Goal: Find specific fact: Find contact information

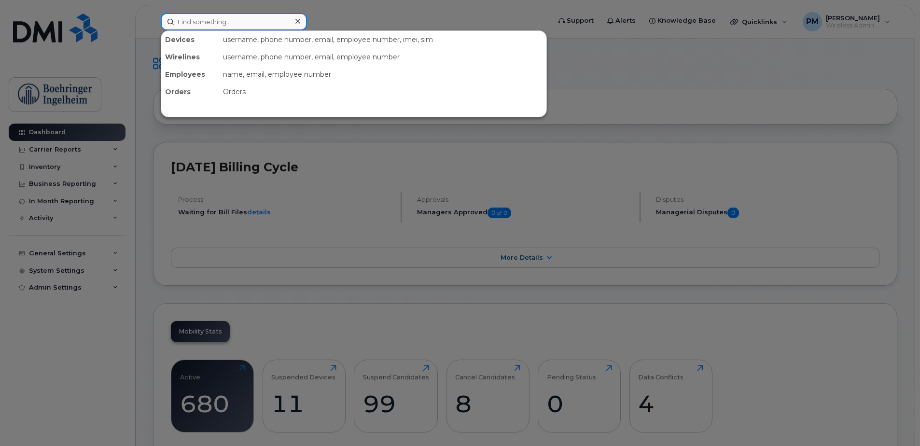
click at [205, 22] on input at bounding box center [234, 21] width 146 height 17
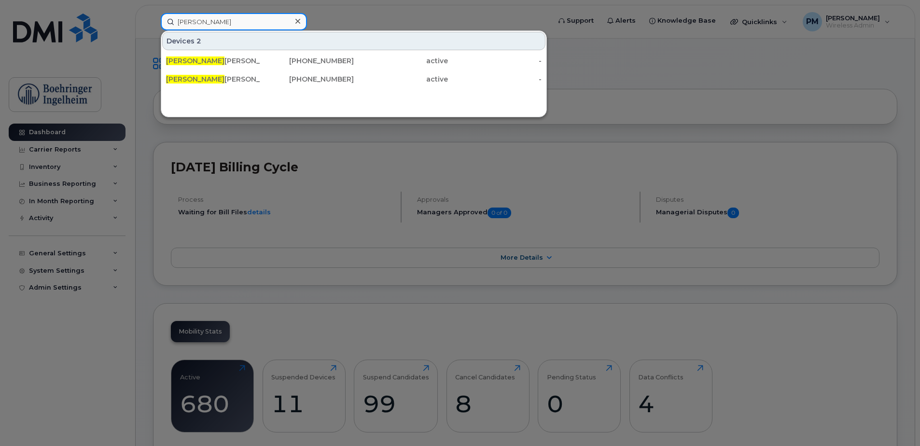
type input "[PERSON_NAME]"
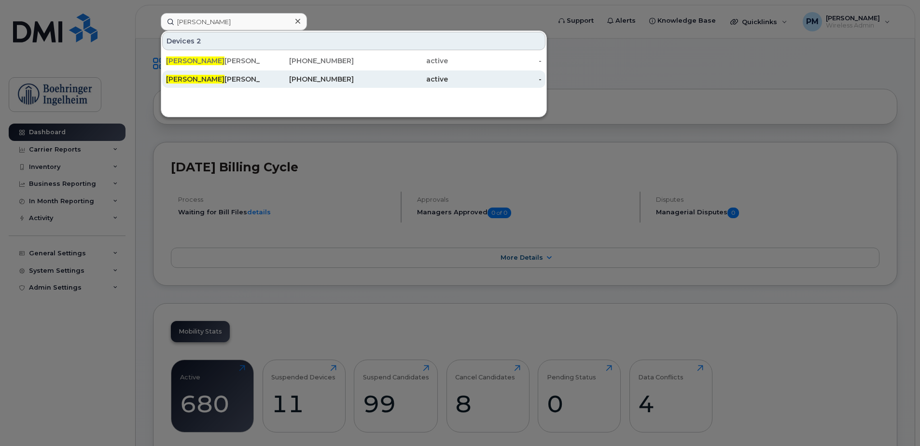
click at [273, 75] on div "[PHONE_NUMBER]" at bounding box center [307, 79] width 94 height 10
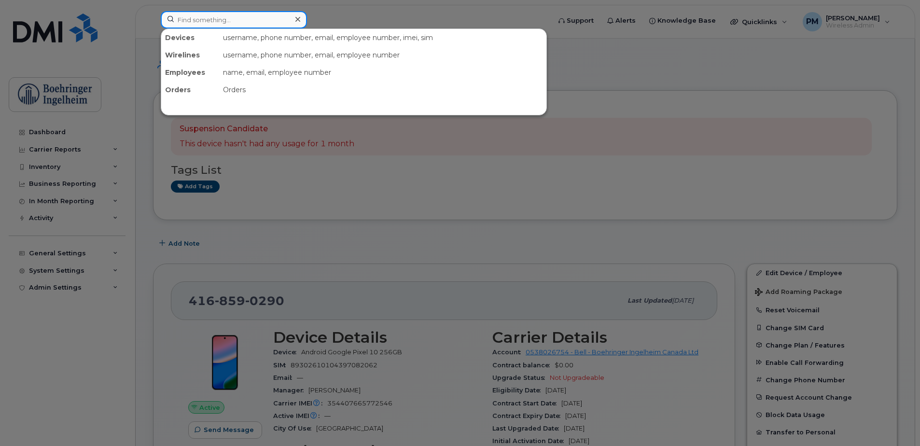
click at [238, 24] on input at bounding box center [234, 19] width 146 height 17
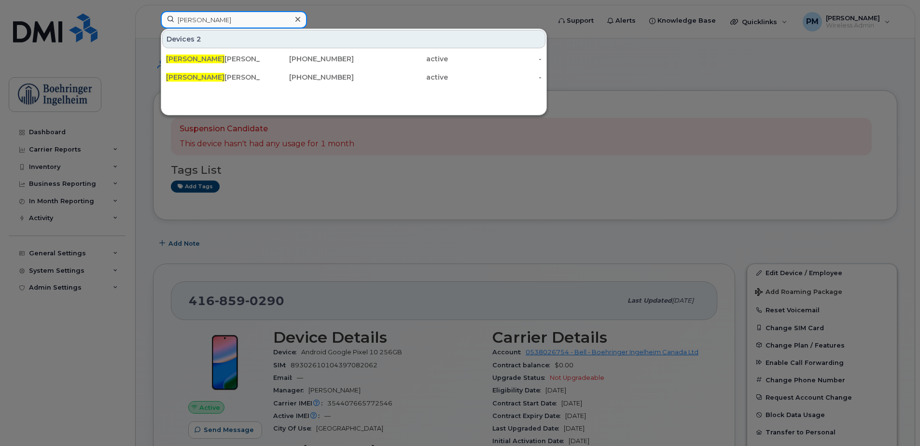
type input "[PERSON_NAME]"
click at [288, 185] on div at bounding box center [460, 223] width 920 height 446
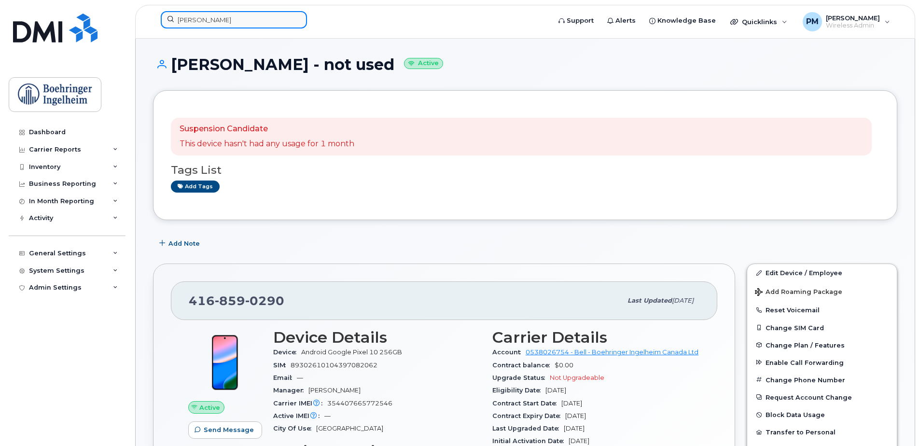
click at [221, 18] on input "[PERSON_NAME]" at bounding box center [234, 19] width 146 height 17
